Goal: Find specific page/section: Find specific page/section

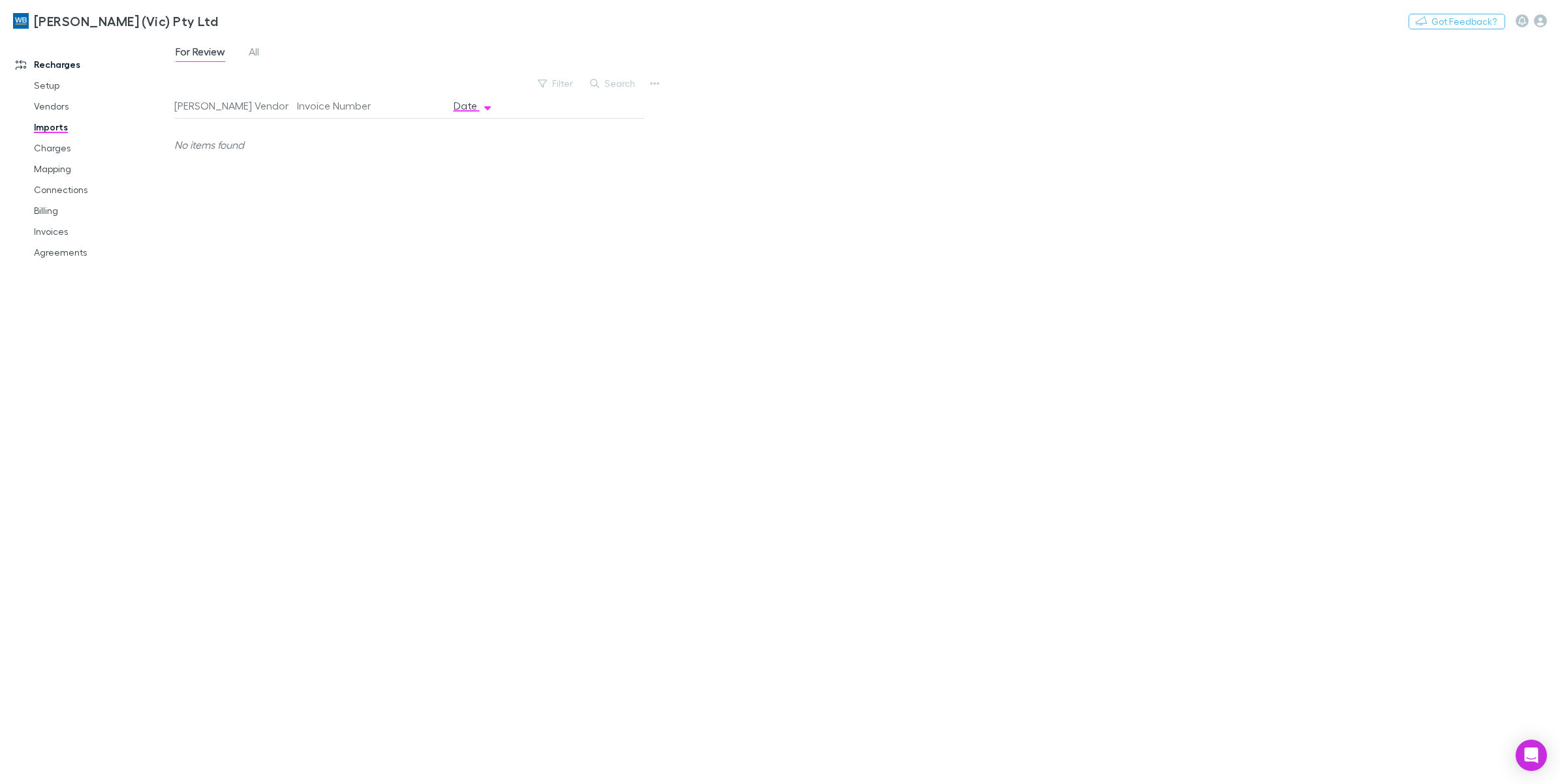
click at [52, 124] on link "Imports" at bounding box center [102, 127] width 163 height 21
click at [64, 145] on link "Charges" at bounding box center [102, 148] width 163 height 21
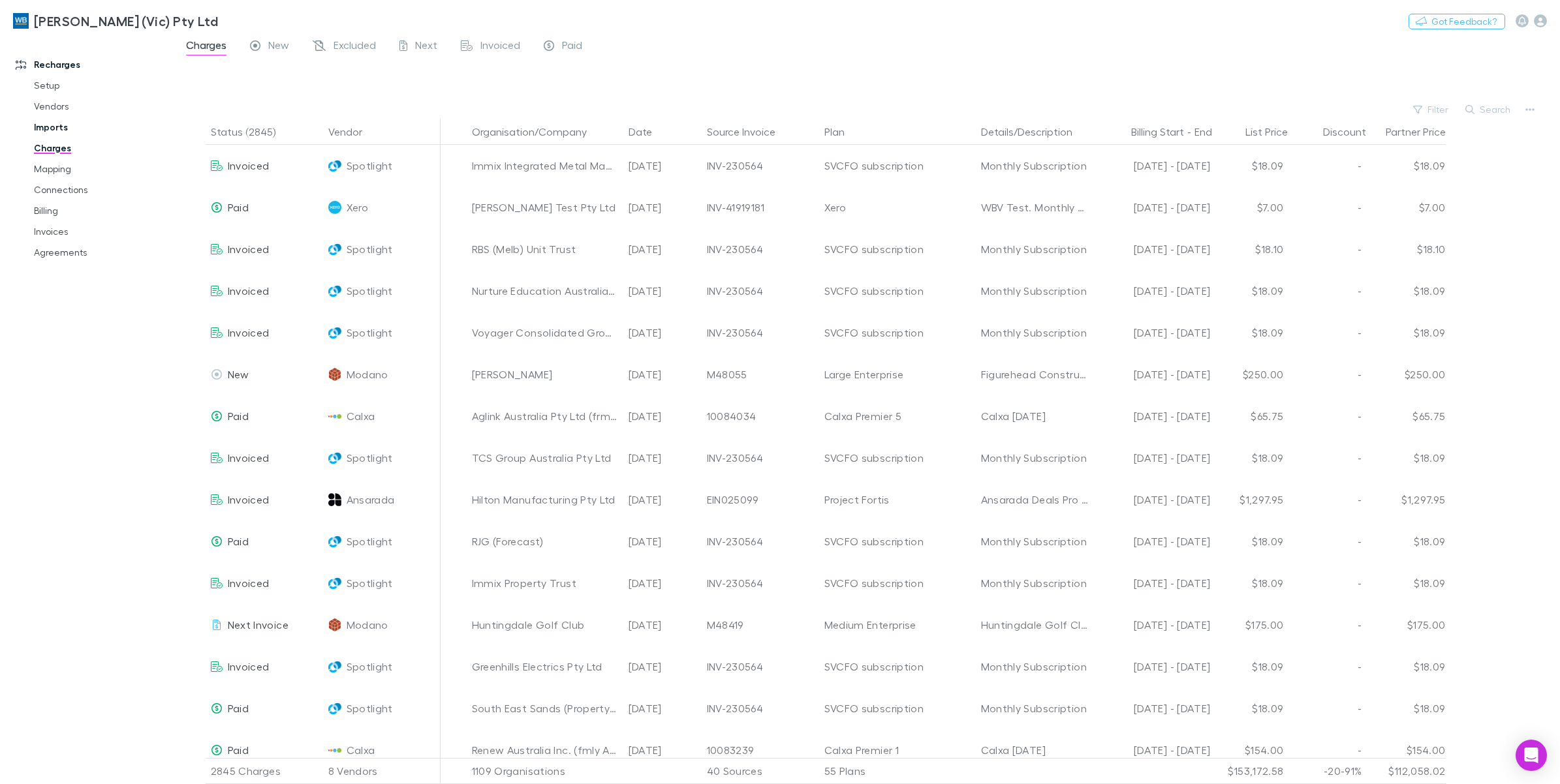
drag, startPoint x: 43, startPoint y: 125, endPoint x: 53, endPoint y: 131, distance: 11.7
click at [43, 125] on link "Imports" at bounding box center [102, 127] width 163 height 21
click at [53, 131] on link "Imports" at bounding box center [102, 127] width 163 height 21
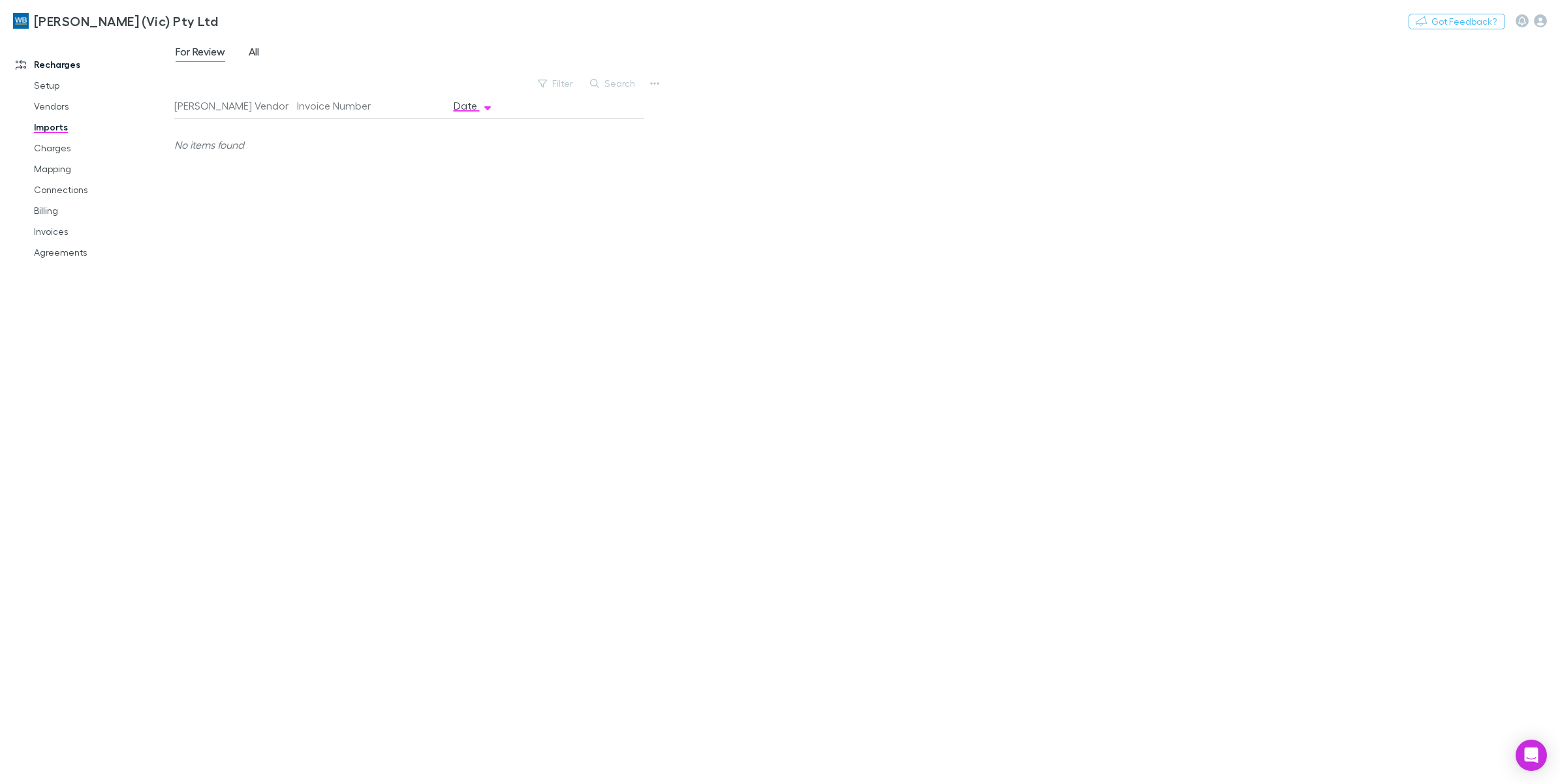
click at [256, 50] on span "All" at bounding box center [254, 54] width 10 height 17
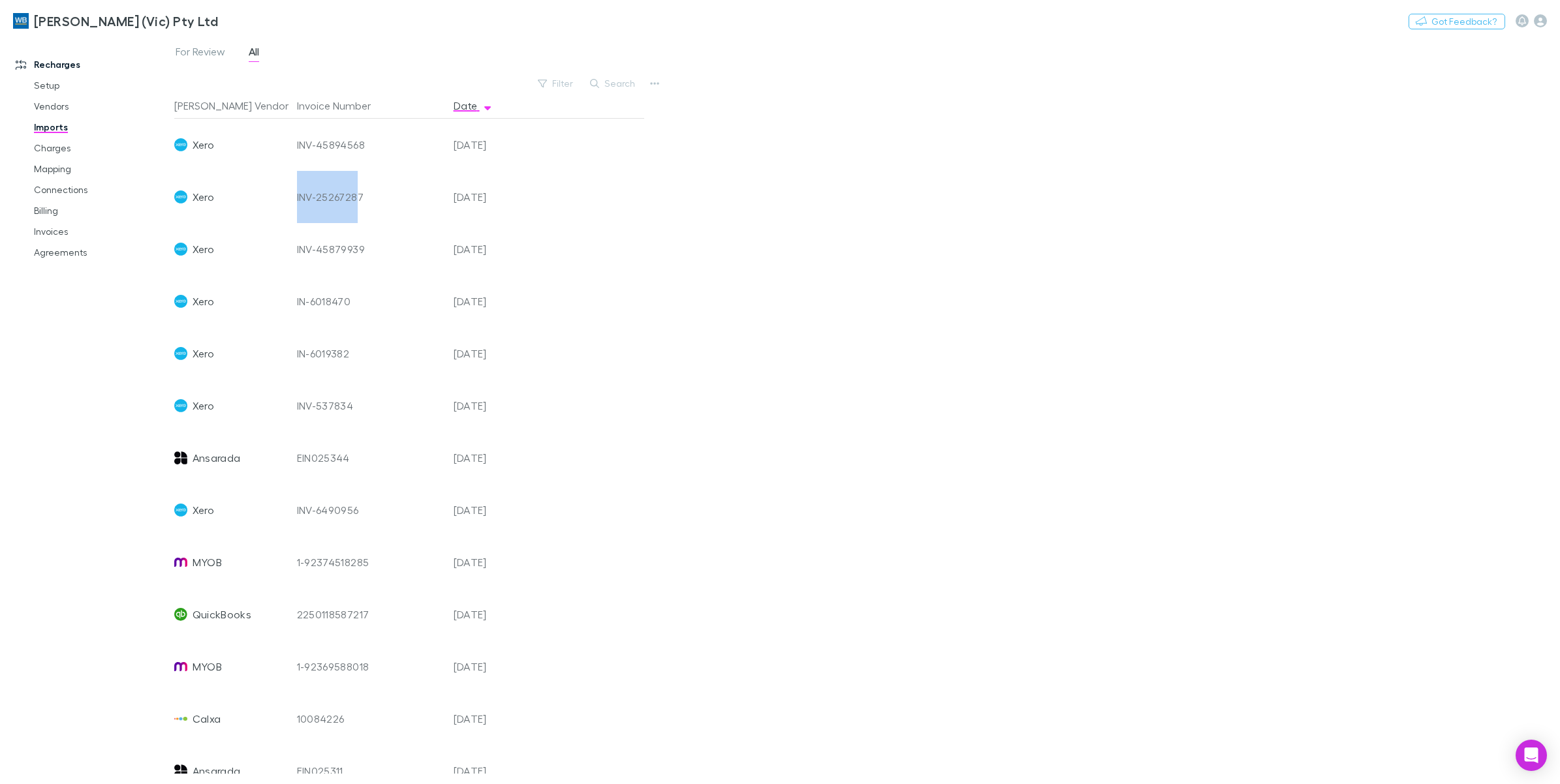
drag, startPoint x: 357, startPoint y: 197, endPoint x: 304, endPoint y: 200, distance: 53.1
click at [304, 200] on div "INV-25267287" at bounding box center [370, 197] width 146 height 52
drag, startPoint x: 304, startPoint y: 200, endPoint x: 287, endPoint y: 194, distance: 18.0
click at [287, 194] on div "Xero INV-25267287 [DATE]" at bounding box center [404, 197] width 459 height 52
click at [53, 150] on link "Charges" at bounding box center [102, 148] width 163 height 21
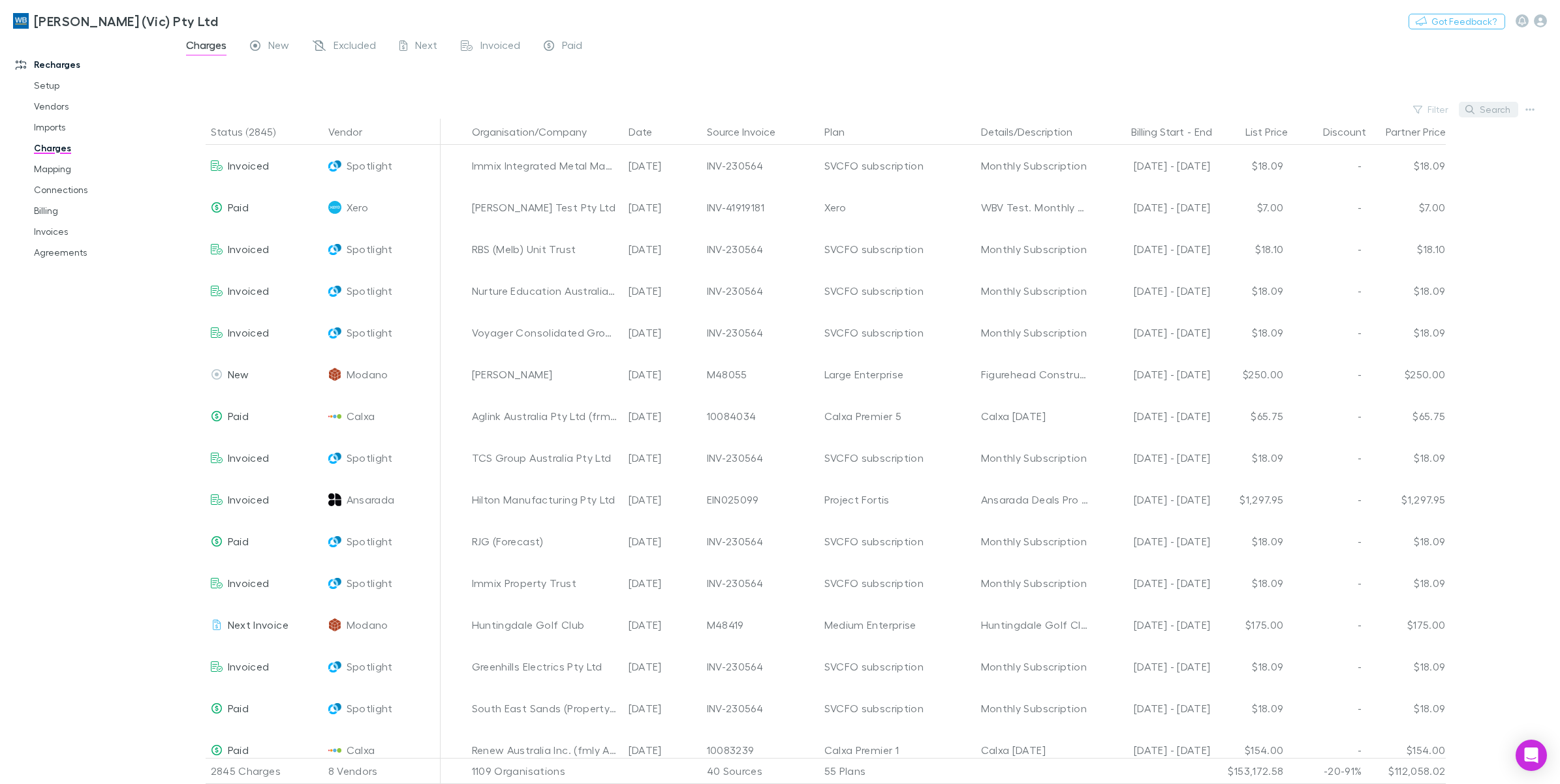
click at [1508, 105] on button "Search" at bounding box center [1488, 110] width 60 height 16
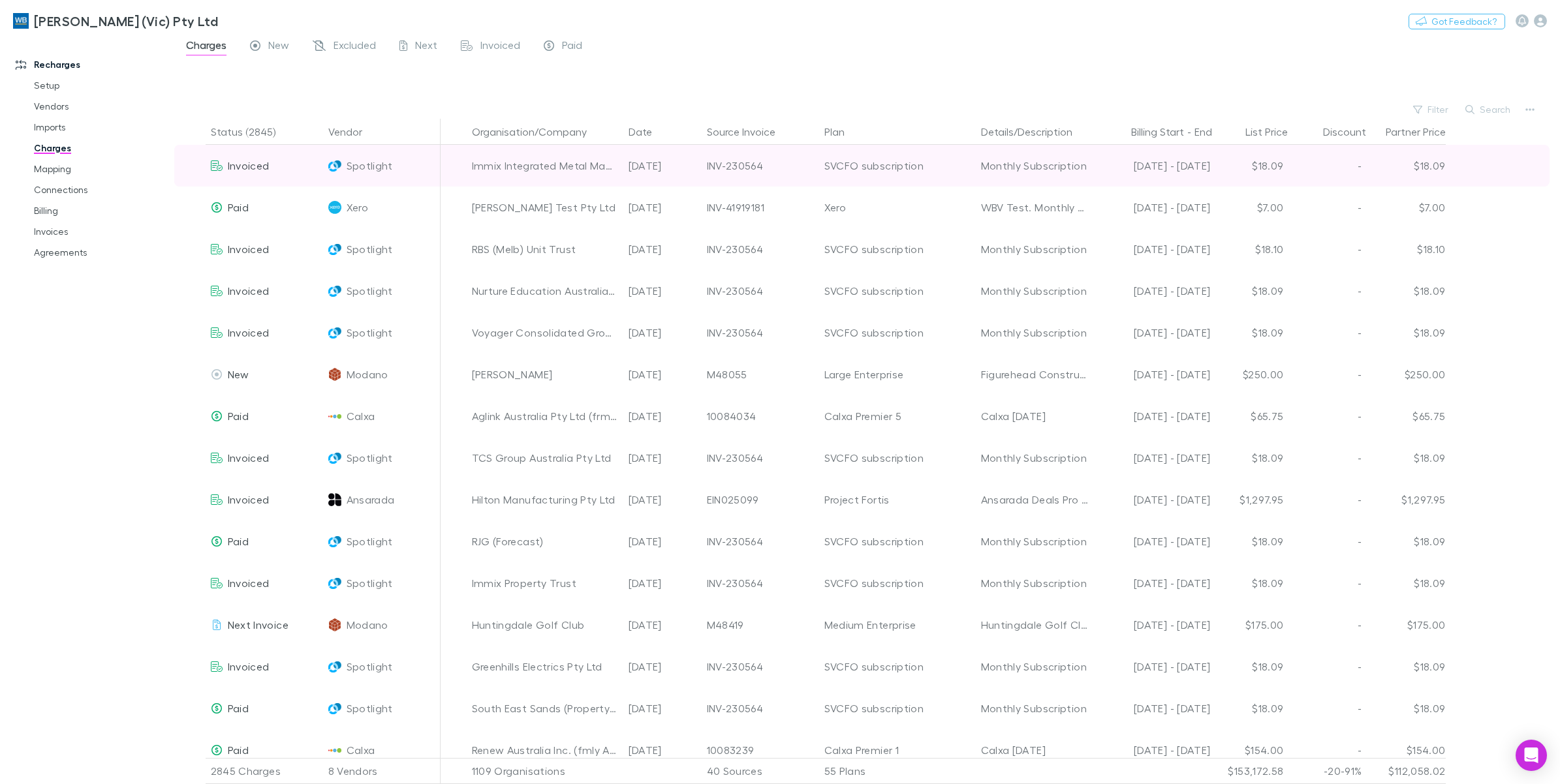
paste input "**********"
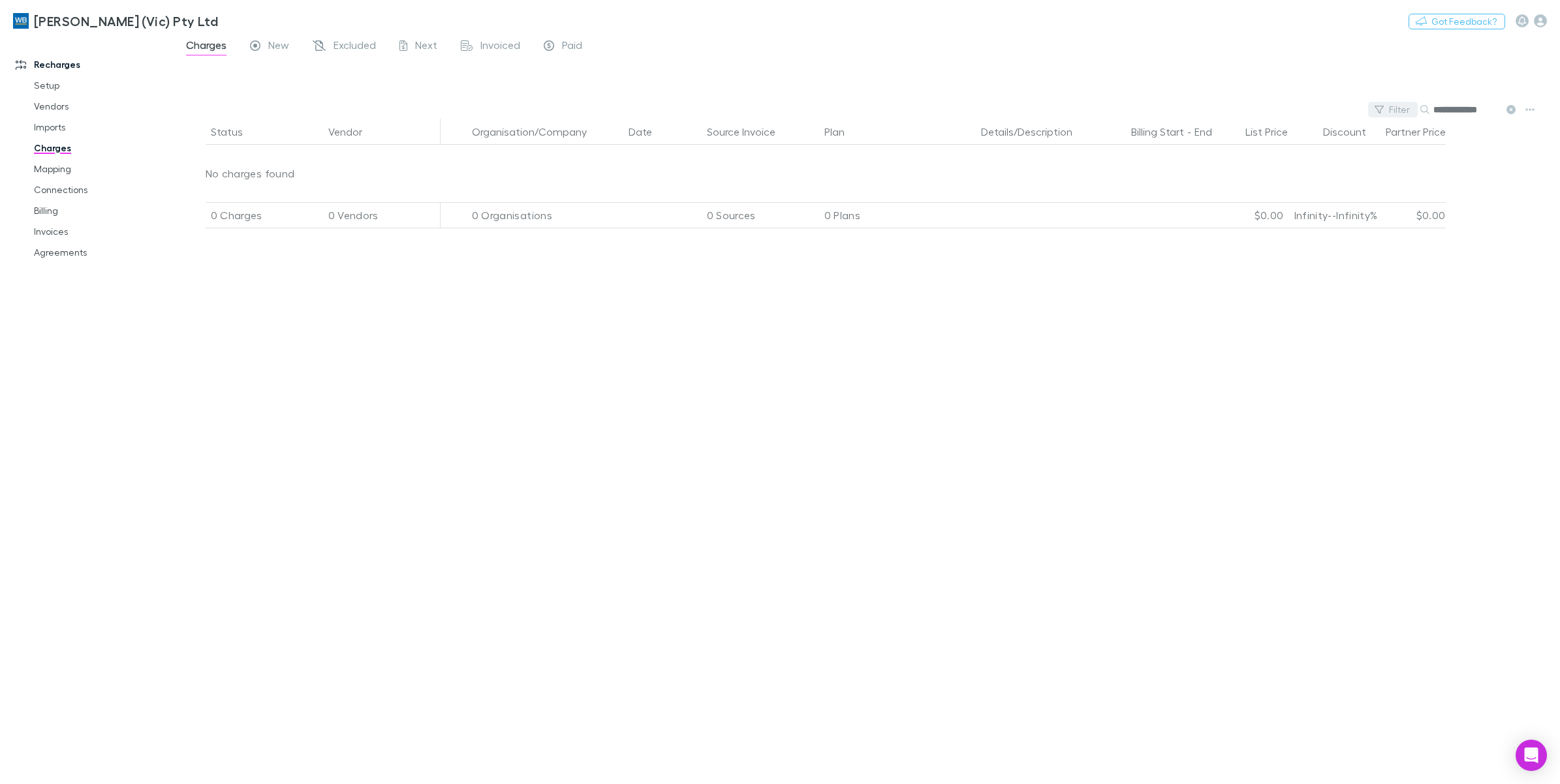
click at [1401, 109] on button "Filter" at bounding box center [1392, 110] width 49 height 16
click at [1227, 220] on li "Xero" at bounding box center [1303, 216] width 227 height 21
click at [1512, 108] on div at bounding box center [780, 392] width 1560 height 784
click at [1512, 108] on icon at bounding box center [1511, 110] width 10 height 10
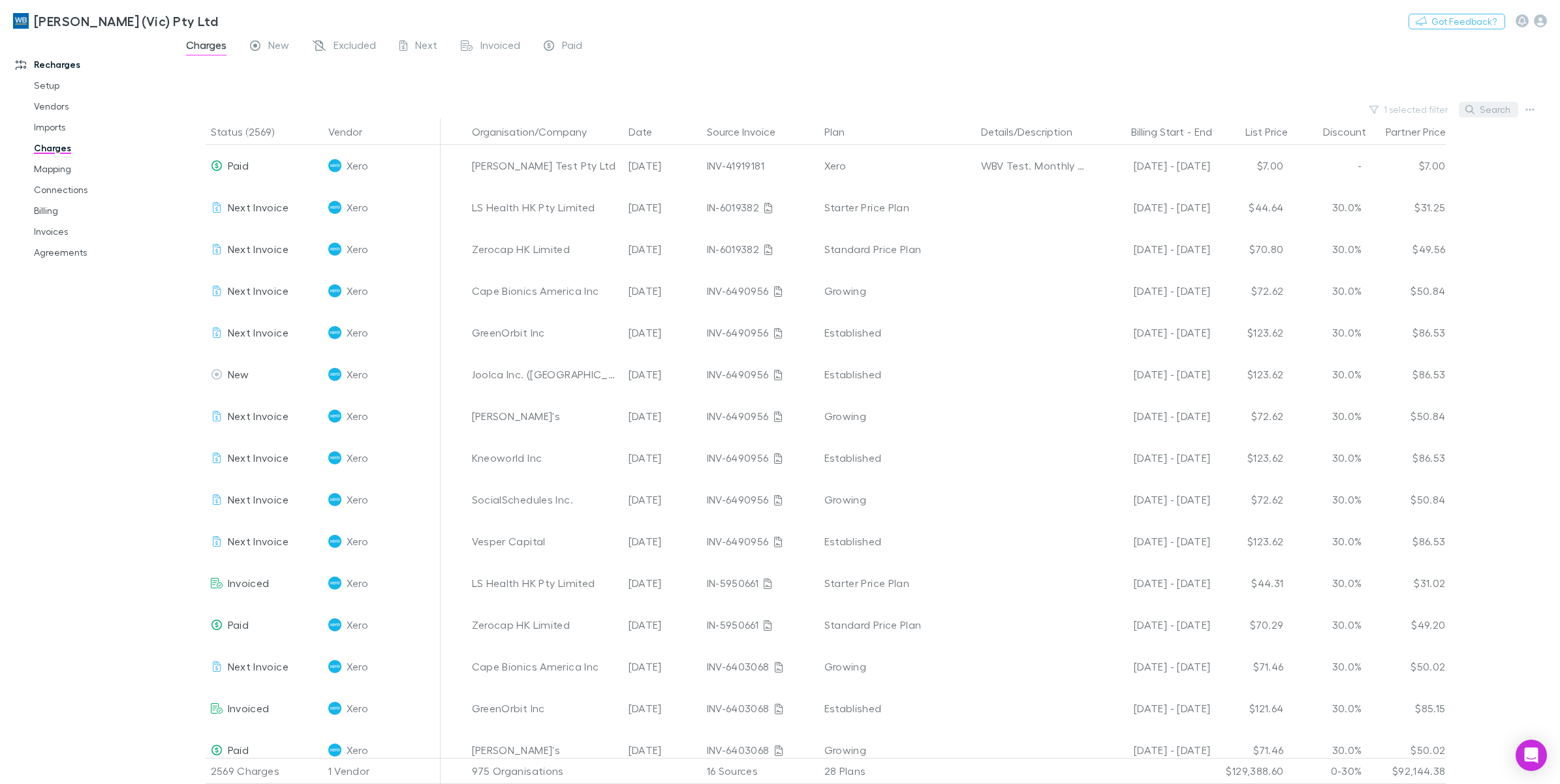
click at [1482, 108] on button "Search" at bounding box center [1488, 110] width 60 height 16
paste input "**********"
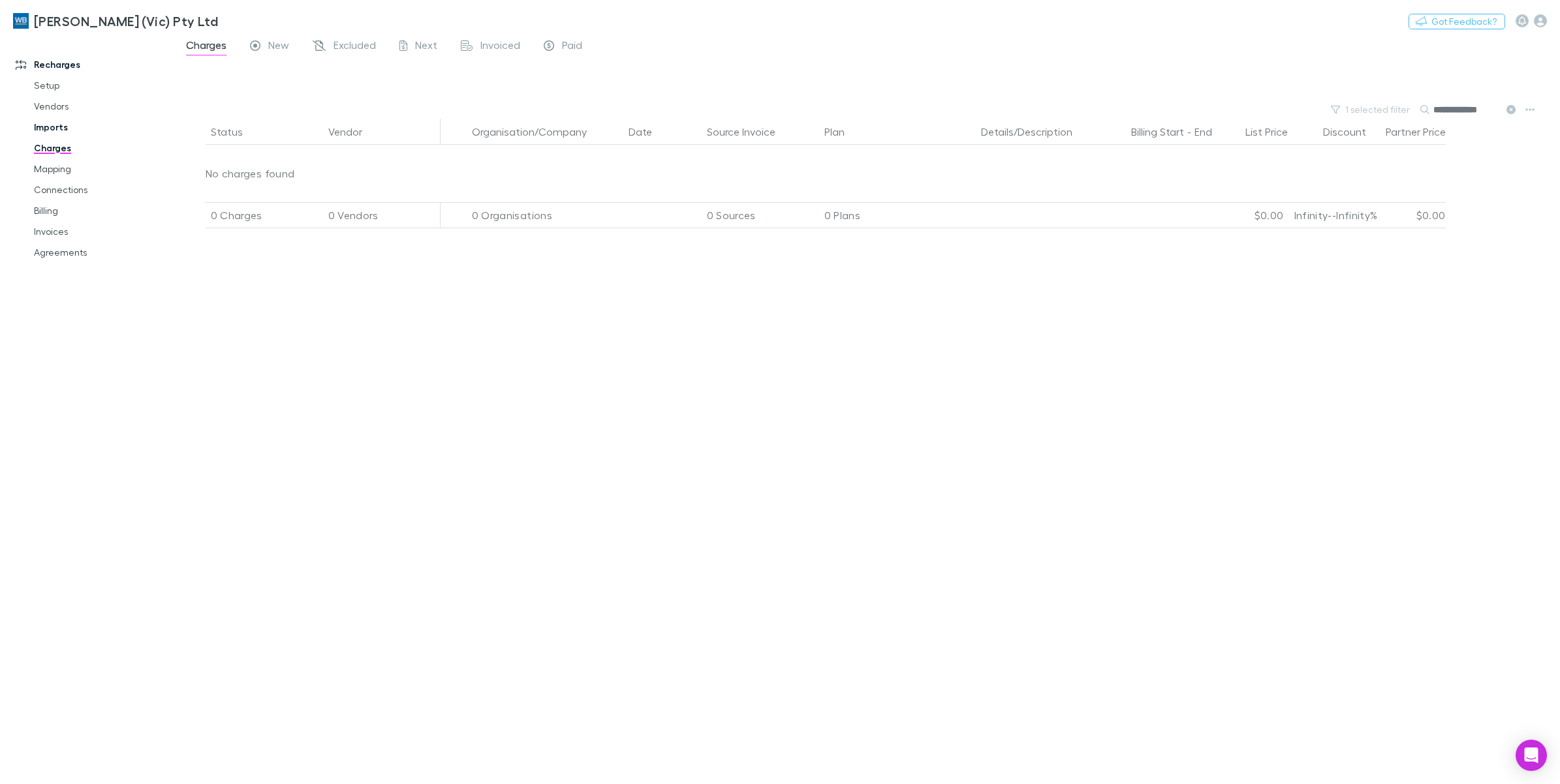
type input "**********"
click at [55, 128] on link "Imports" at bounding box center [102, 127] width 163 height 21
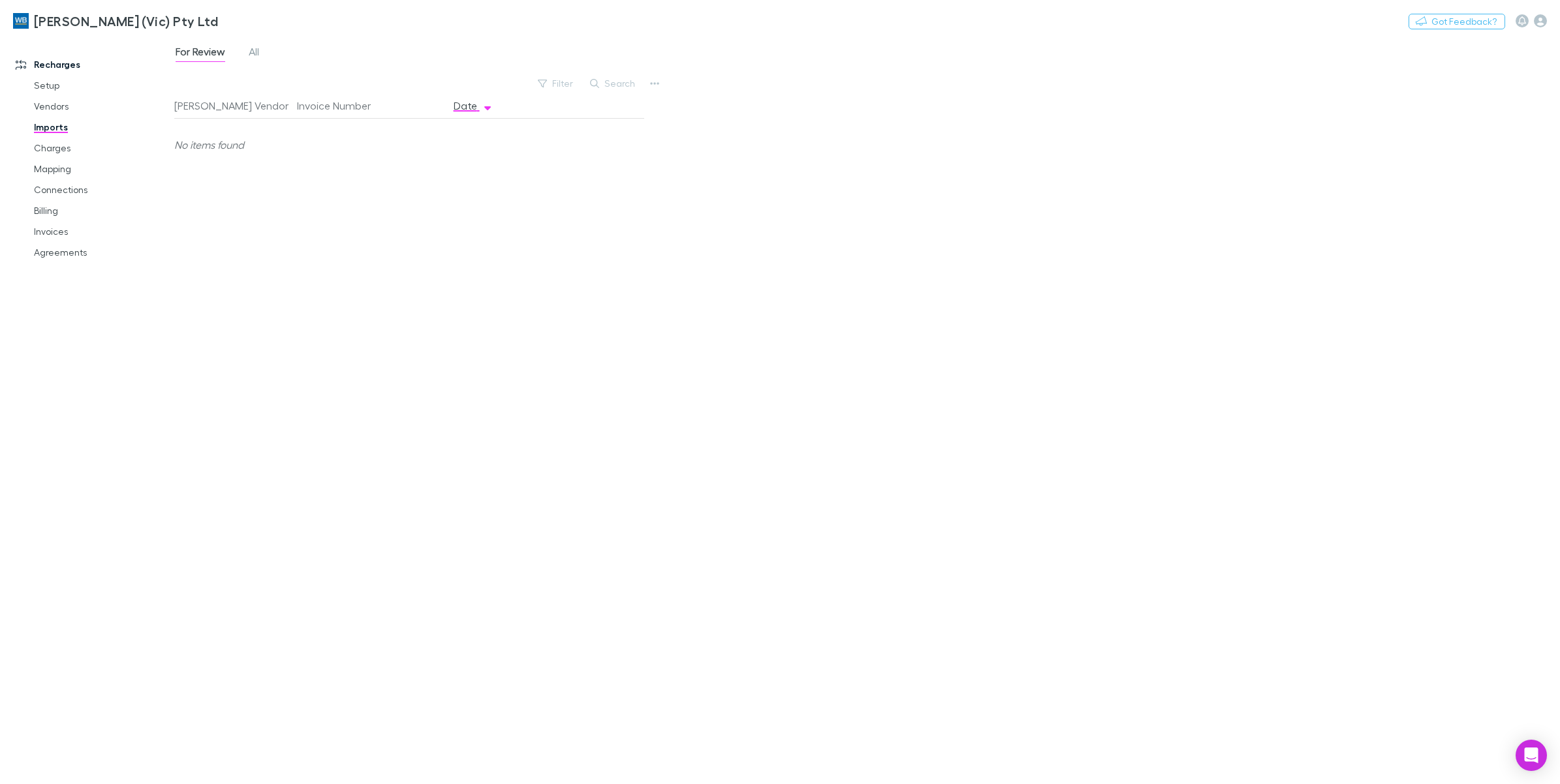
click at [61, 151] on link "Charges" at bounding box center [102, 148] width 163 height 21
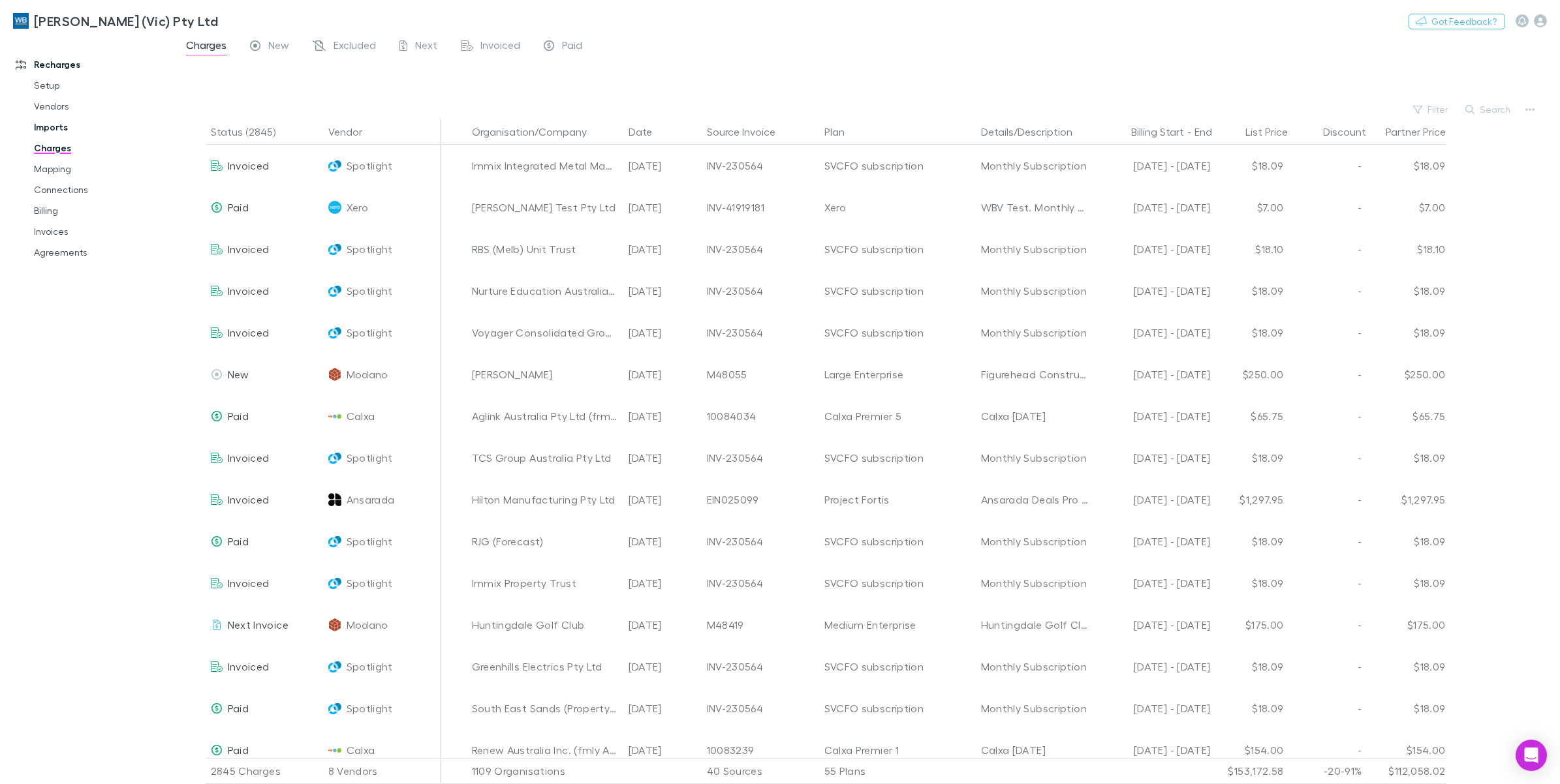
click at [55, 132] on link "Imports" at bounding box center [102, 127] width 163 height 21
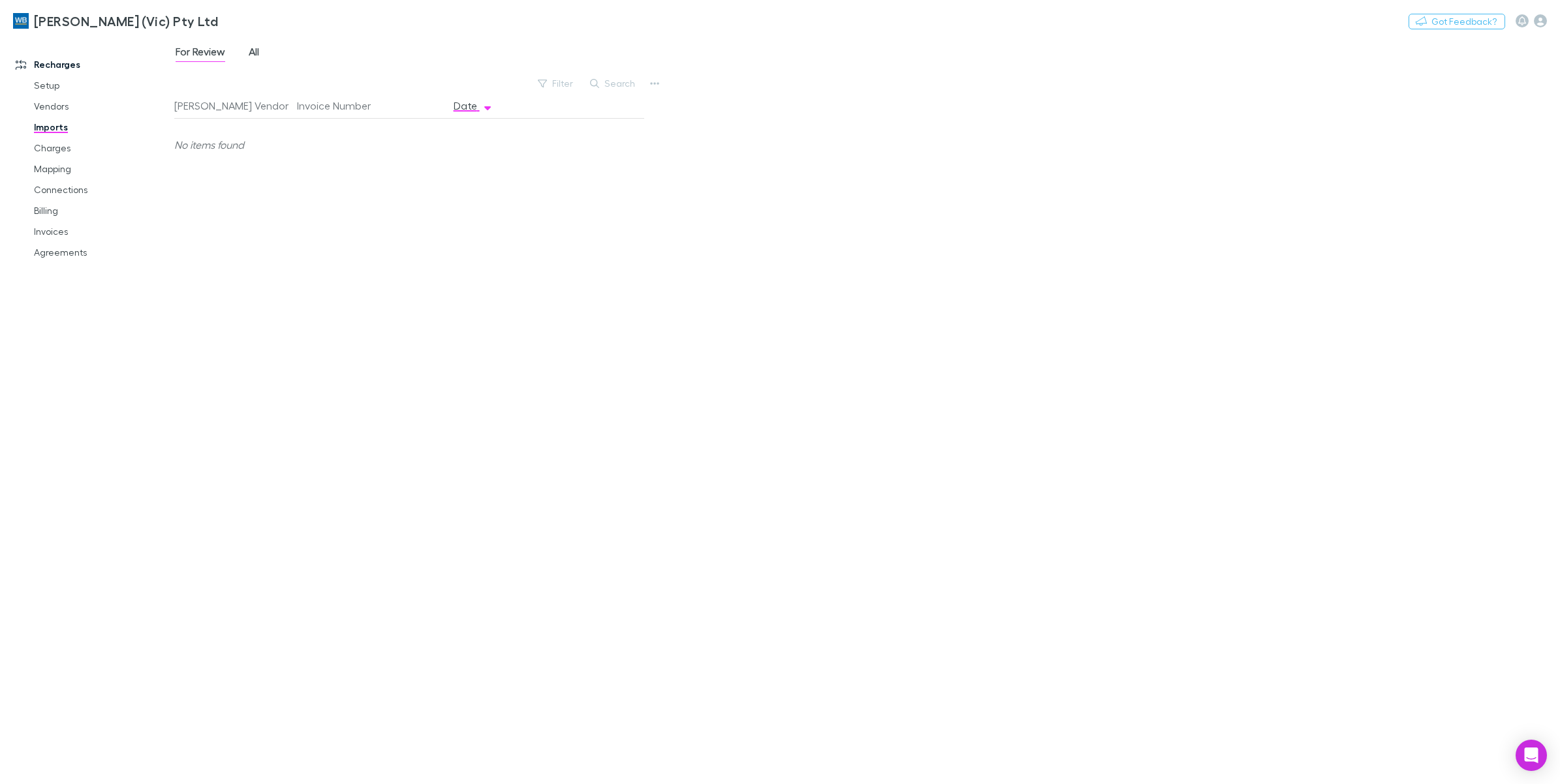
click at [252, 55] on span "All" at bounding box center [254, 54] width 10 height 17
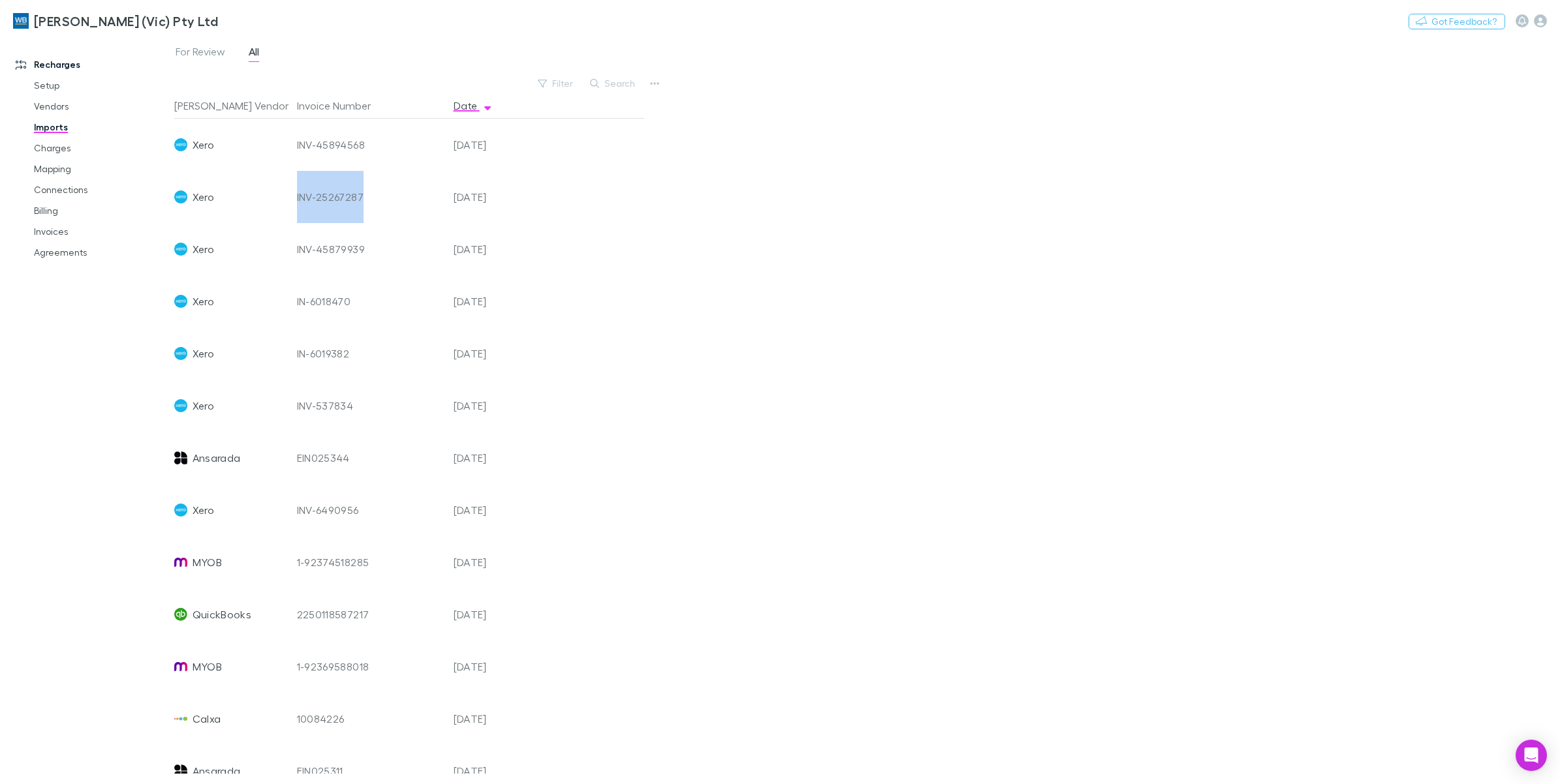
drag, startPoint x: 296, startPoint y: 197, endPoint x: 359, endPoint y: 201, distance: 63.1
click at [359, 201] on div "INV-25267287" at bounding box center [370, 197] width 146 height 52
copy div "INV-25267287"
click at [49, 143] on link "Charges" at bounding box center [102, 148] width 163 height 21
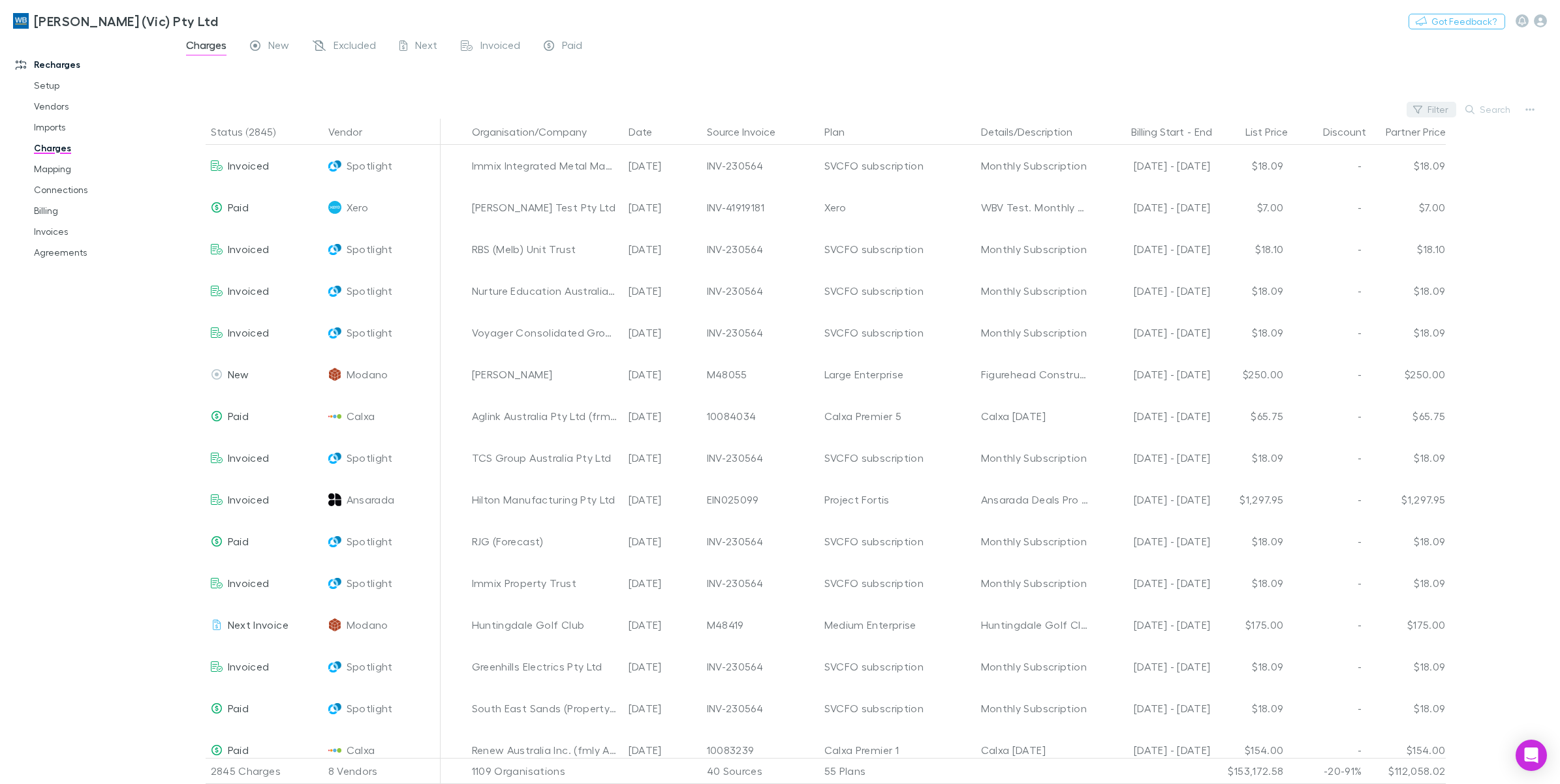
click at [1429, 105] on button "Filter" at bounding box center [1431, 110] width 49 height 16
click at [1260, 217] on li "Xero" at bounding box center [1344, 216] width 227 height 21
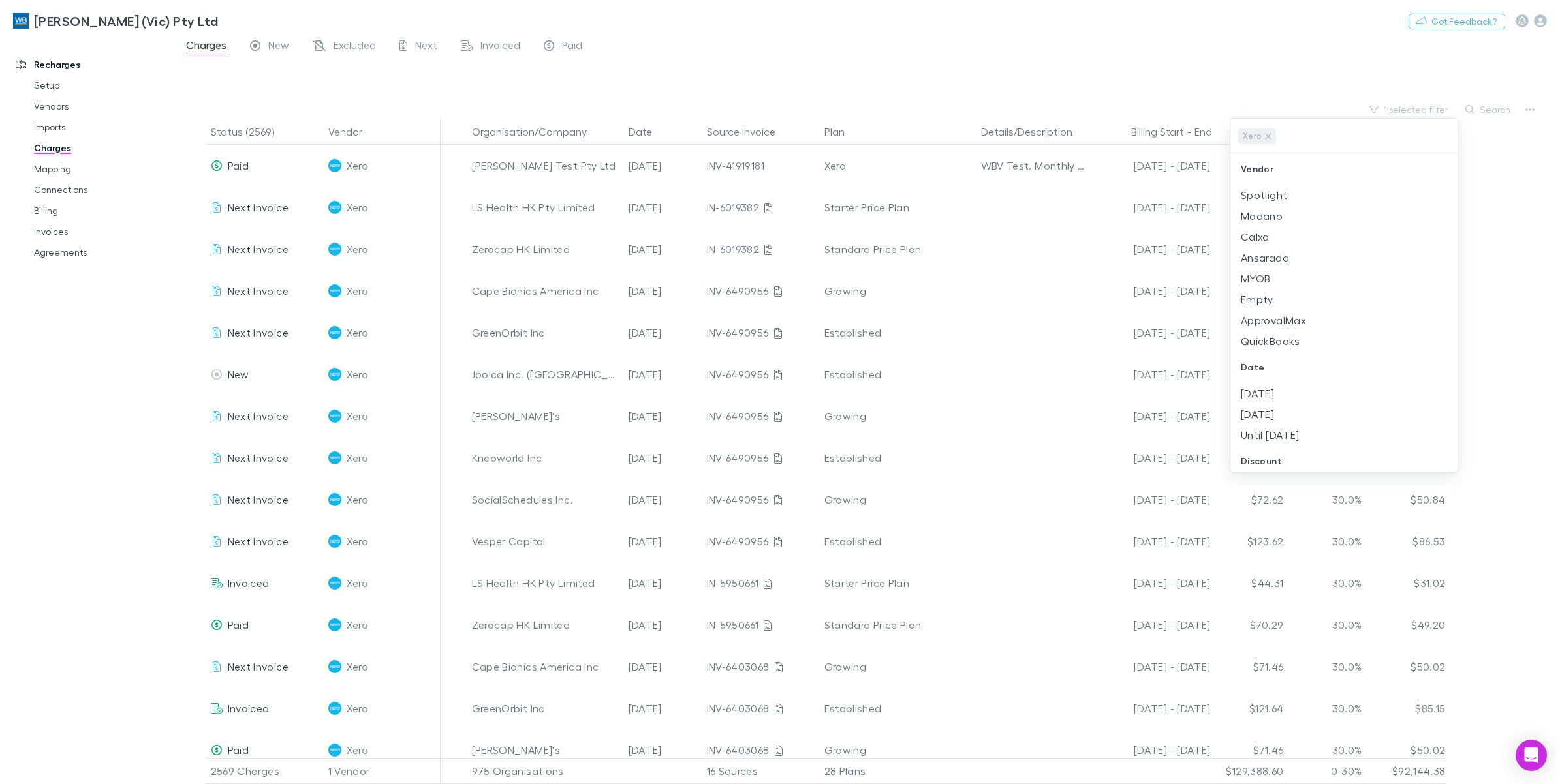
click at [1487, 111] on div at bounding box center [780, 392] width 1560 height 784
click at [1493, 114] on button "Search" at bounding box center [1488, 110] width 60 height 16
paste input "**********"
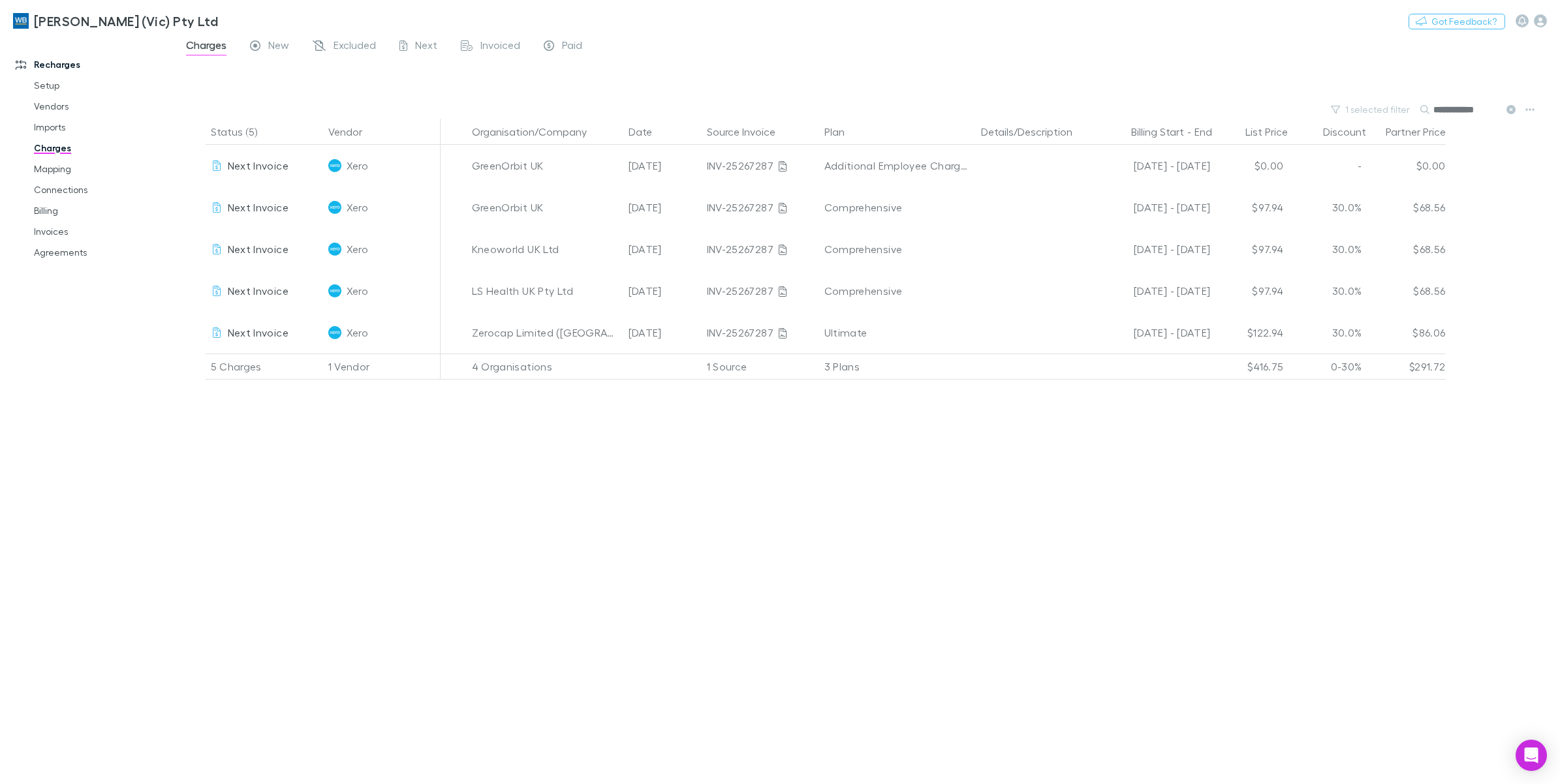
type input "**********"
click at [41, 124] on link "Imports" at bounding box center [102, 127] width 163 height 21
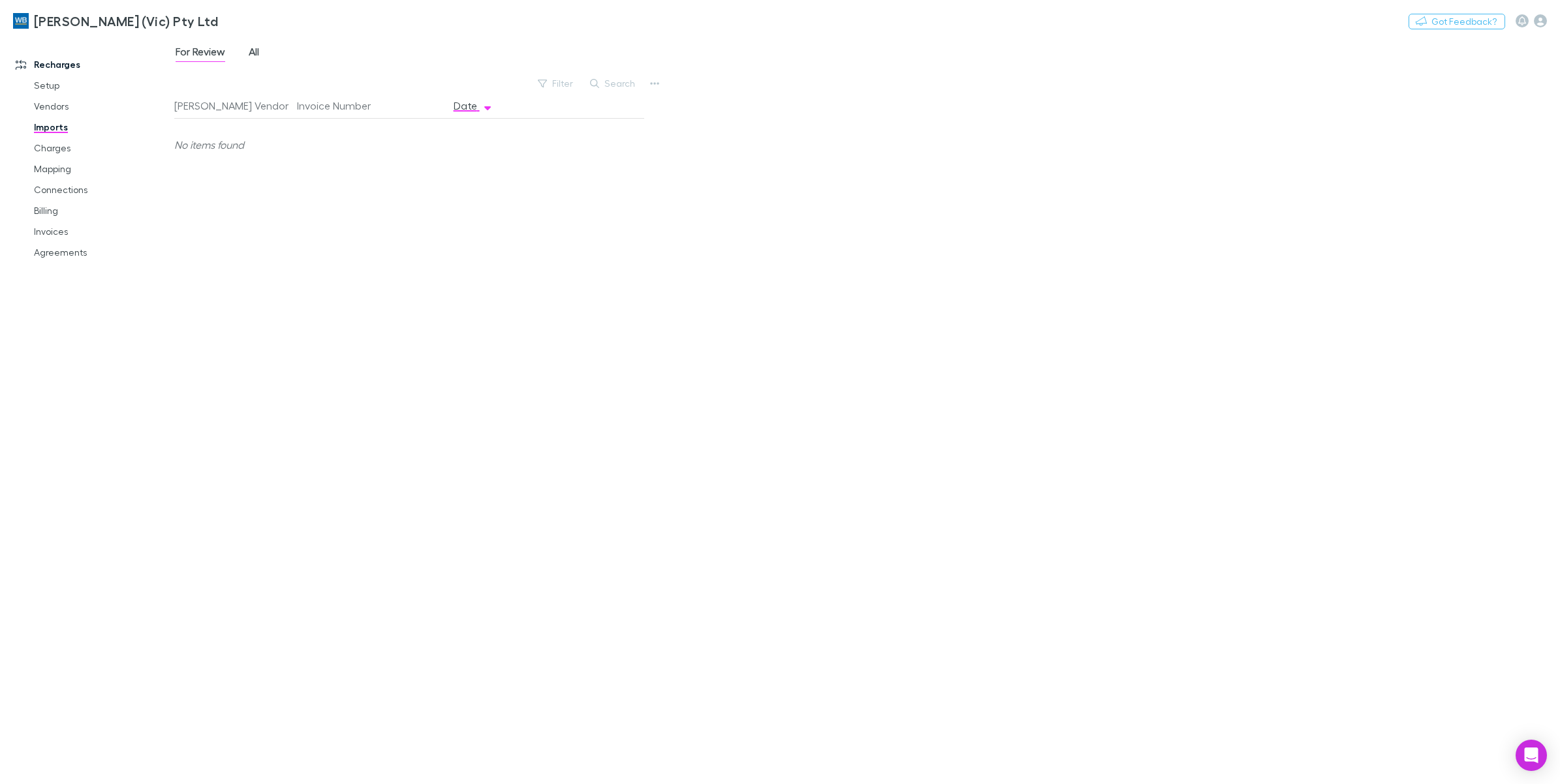
click at [255, 53] on span "All" at bounding box center [254, 54] width 10 height 17
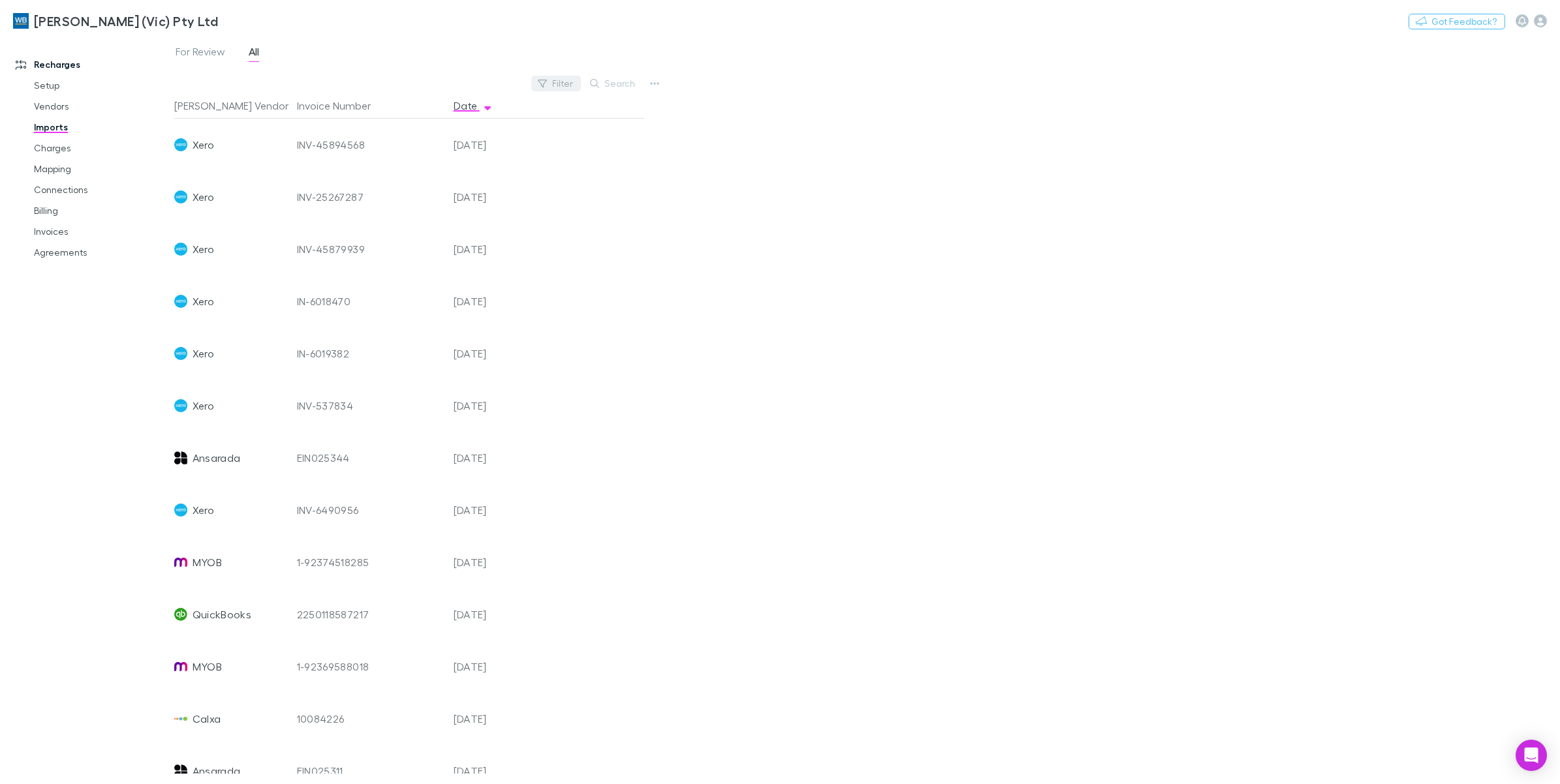
click at [566, 92] on button "Filter" at bounding box center [556, 84] width 49 height 16
click at [395, 334] on li "Spotlight" at bounding box center [468, 335] width 227 height 21
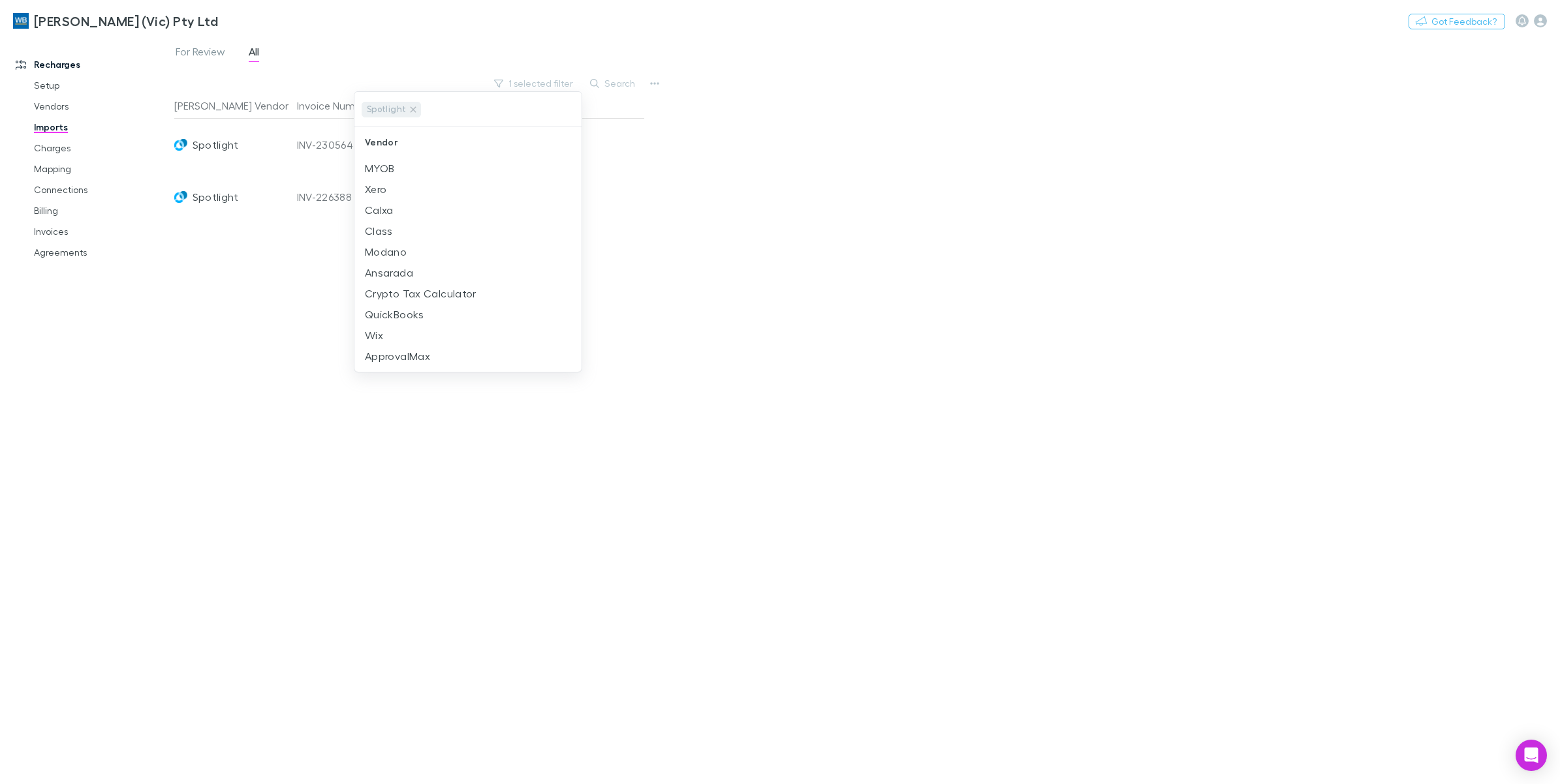
click at [809, 124] on div at bounding box center [780, 392] width 1560 height 784
click at [230, 362] on div "[PERSON_NAME] Vendor Invoice Number Date Spotlight INV-230564 [DATE] Spotlight …" at bounding box center [410, 433] width 470 height 681
click at [44, 148] on link "Charges" at bounding box center [102, 148] width 163 height 21
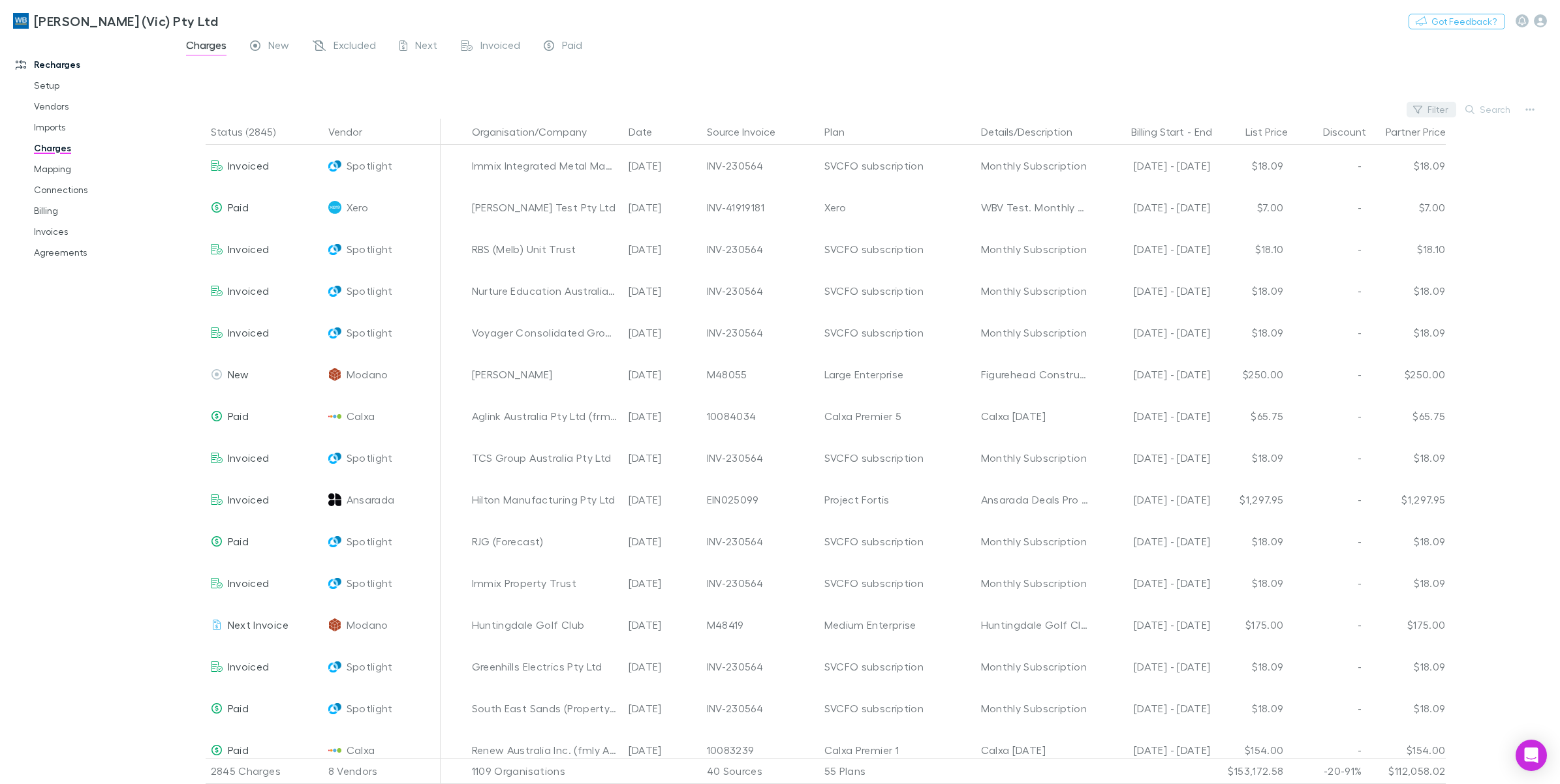
click at [1417, 108] on icon "button" at bounding box center [1417, 109] width 10 height 8
click at [1287, 200] on li "Spotlight" at bounding box center [1344, 195] width 227 height 21
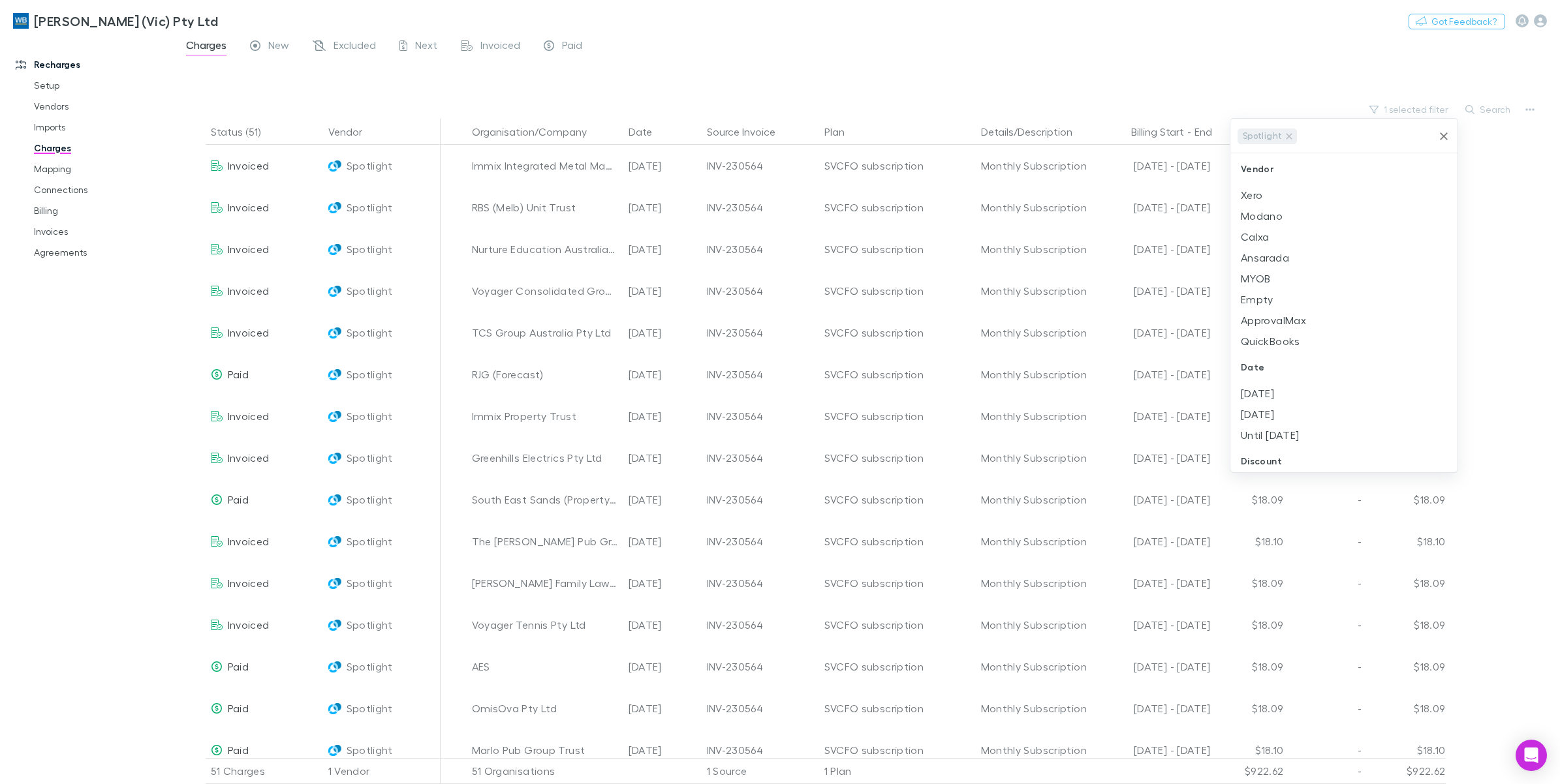
click at [1042, 55] on div at bounding box center [780, 392] width 1560 height 784
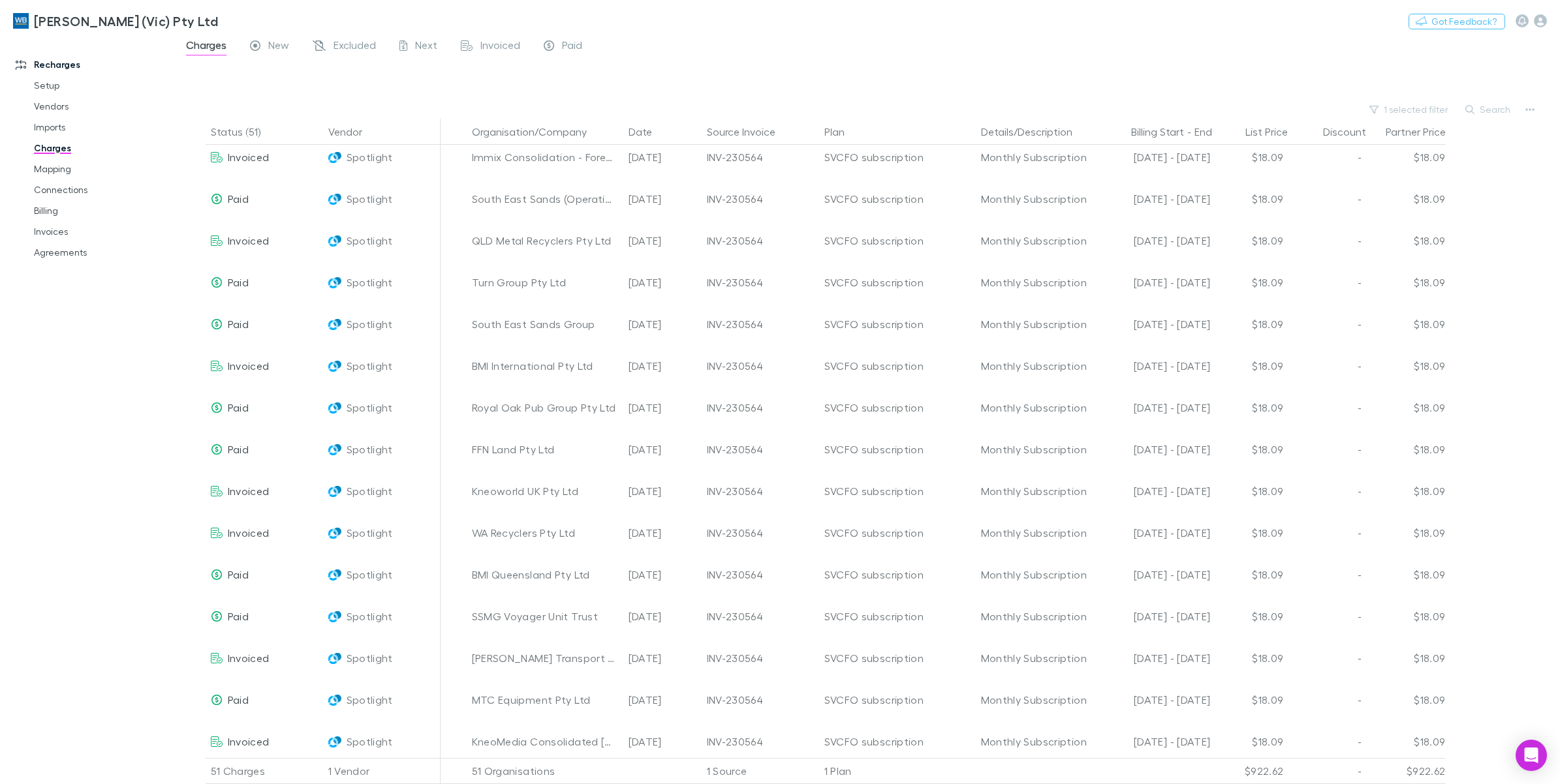
scroll to position [1520, 0]
